Goal: Task Accomplishment & Management: Manage account settings

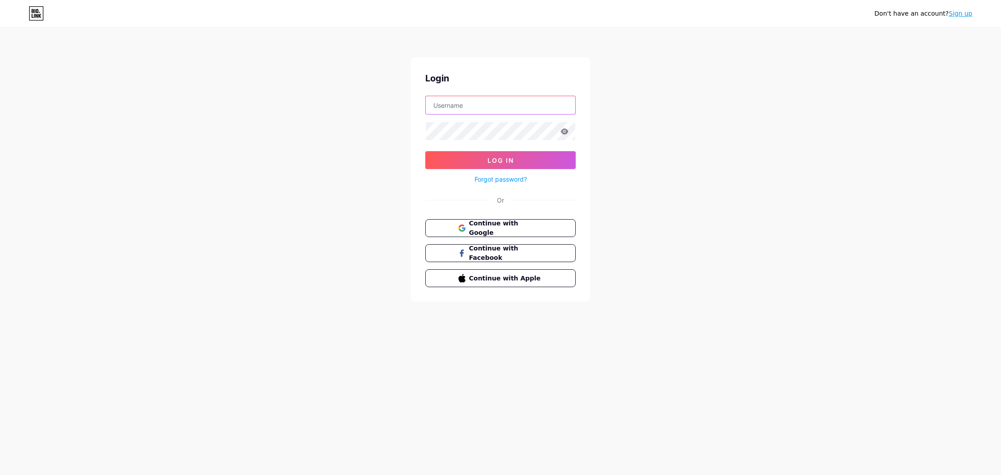
type input "onairmarseille"
click at [500, 160] on button "Log In" at bounding box center [500, 160] width 150 height 18
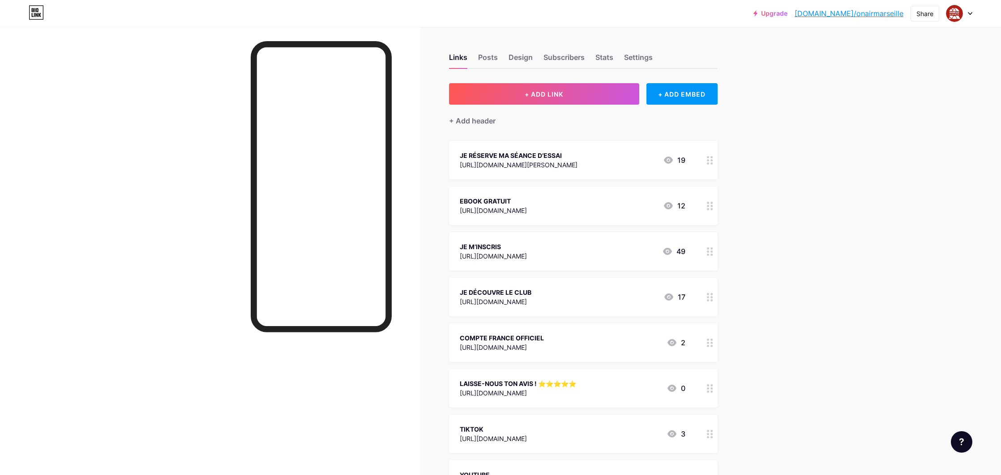
click at [577, 155] on div "JE RÉSERVE MA SÉANCE D’ESSAI" at bounding box center [519, 155] width 118 height 9
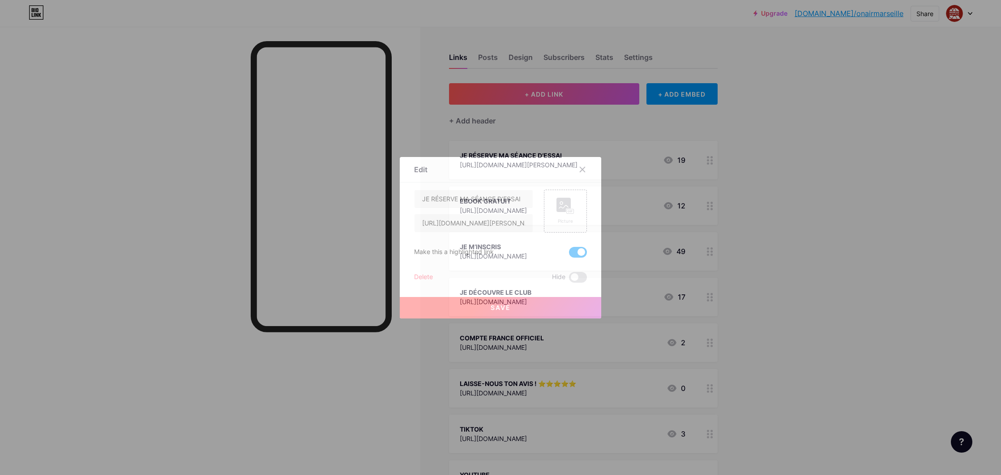
drag, startPoint x: 766, startPoint y: 54, endPoint x: 836, endPoint y: 26, distance: 76.1
click at [770, 51] on div at bounding box center [500, 237] width 1001 height 475
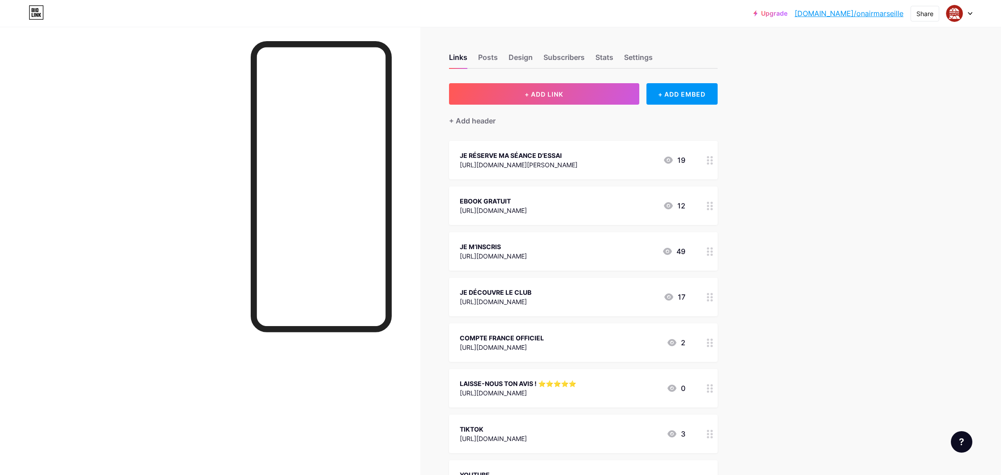
click at [869, 13] on link "[DOMAIN_NAME]/onairmarseille" at bounding box center [848, 13] width 109 height 11
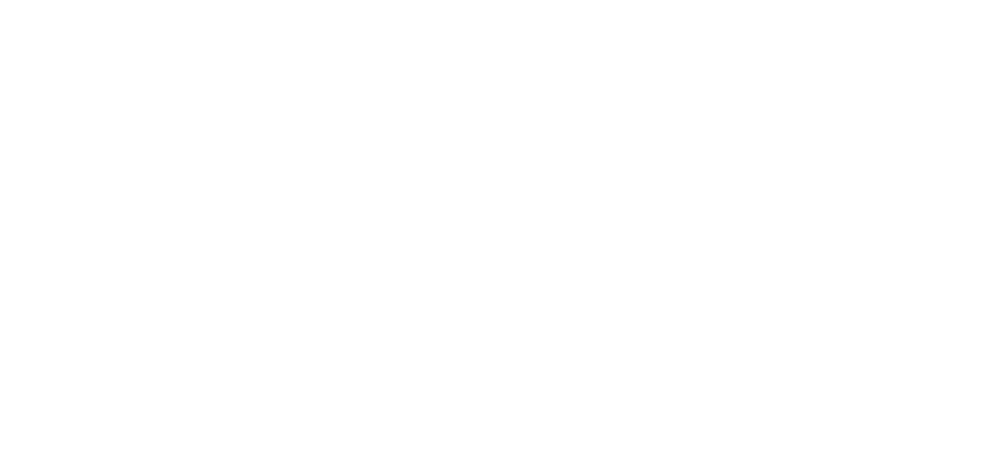
click at [869, 0] on html at bounding box center [500, 0] width 1001 height 0
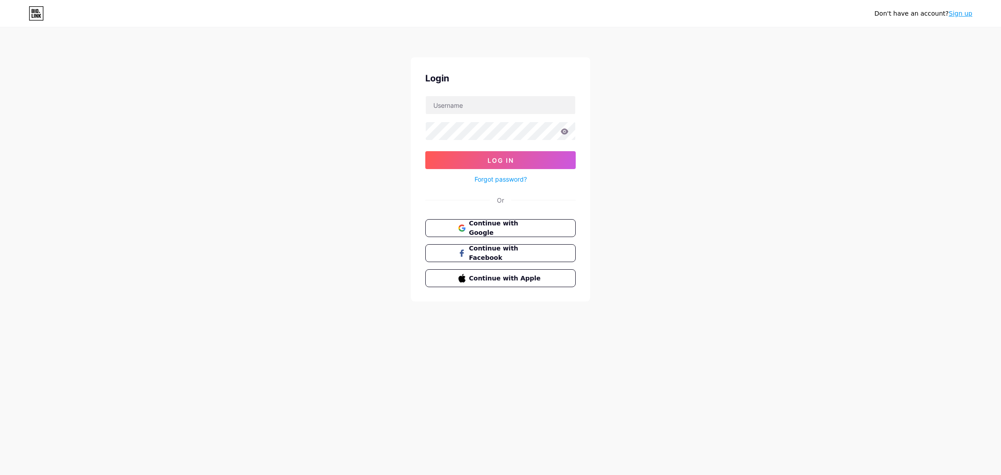
click at [870, 4] on div "Don't have an account? Sign up" at bounding box center [500, 13] width 1001 height 27
